Goal: Task Accomplishment & Management: Complete application form

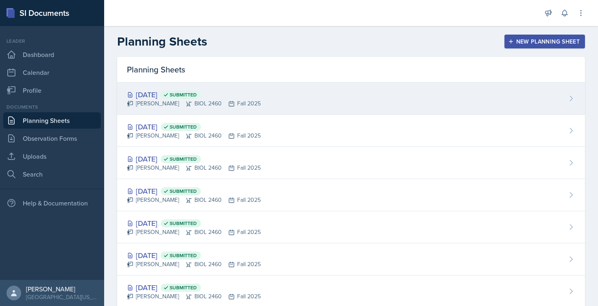
click at [230, 98] on div "Oct 15th, 2025 Submitted" at bounding box center [194, 94] width 134 height 11
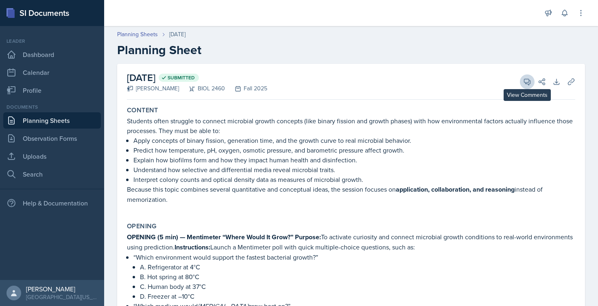
click at [528, 80] on span at bounding box center [530, 79] width 4 height 4
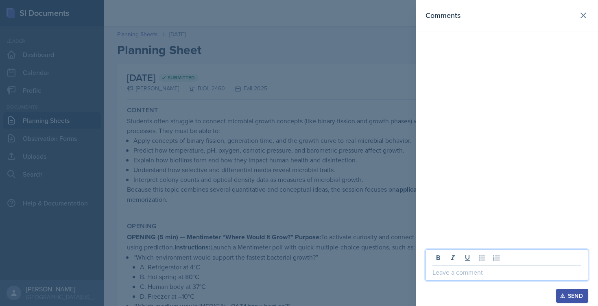
click at [456, 275] on p at bounding box center [506, 272] width 149 height 10
click at [574, 294] on div "Send" at bounding box center [572, 296] width 22 height 7
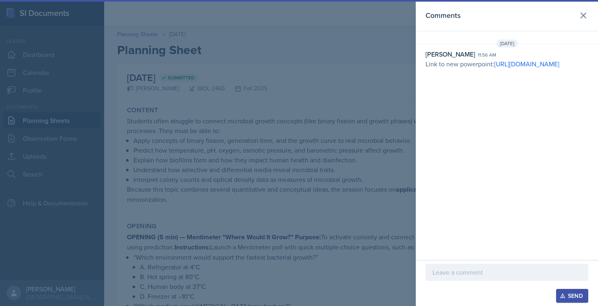
scroll to position [10, 0]
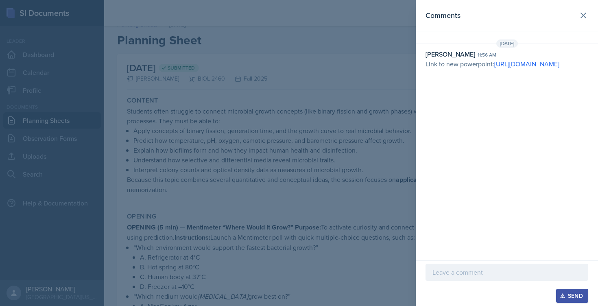
click at [343, 107] on div at bounding box center [299, 153] width 598 height 306
